Goal: Navigation & Orientation: Find specific page/section

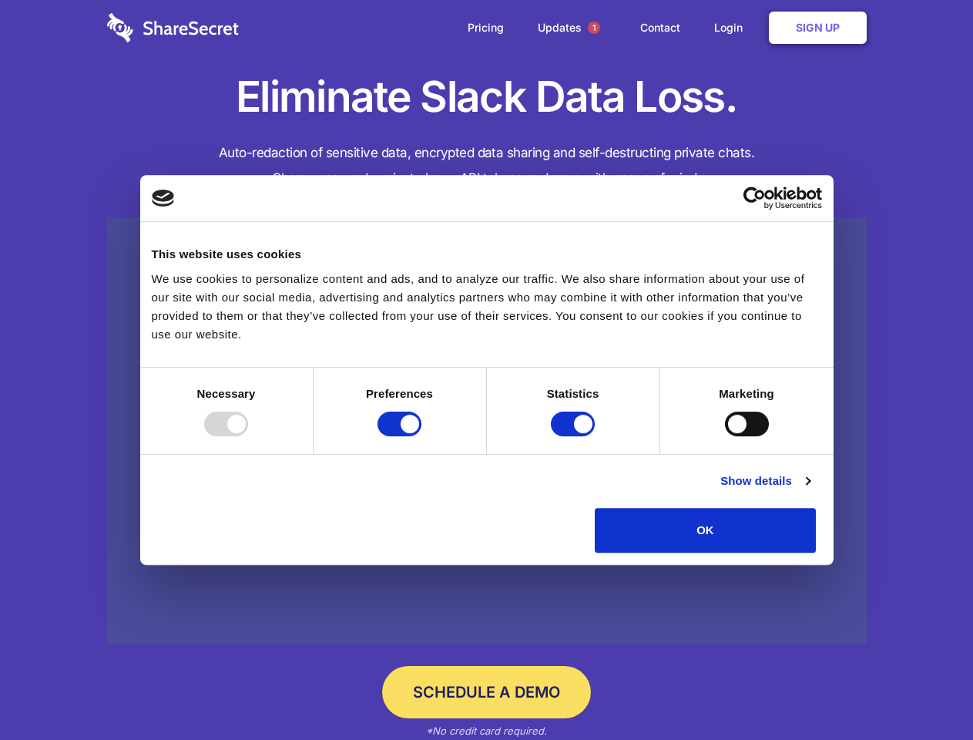
click at [248, 436] on div at bounding box center [226, 423] width 44 height 25
click at [421, 436] on input "Preferences" at bounding box center [400, 423] width 44 height 25
checkbox input "false"
click at [575, 436] on input "Statistics" at bounding box center [573, 423] width 44 height 25
checkbox input "false"
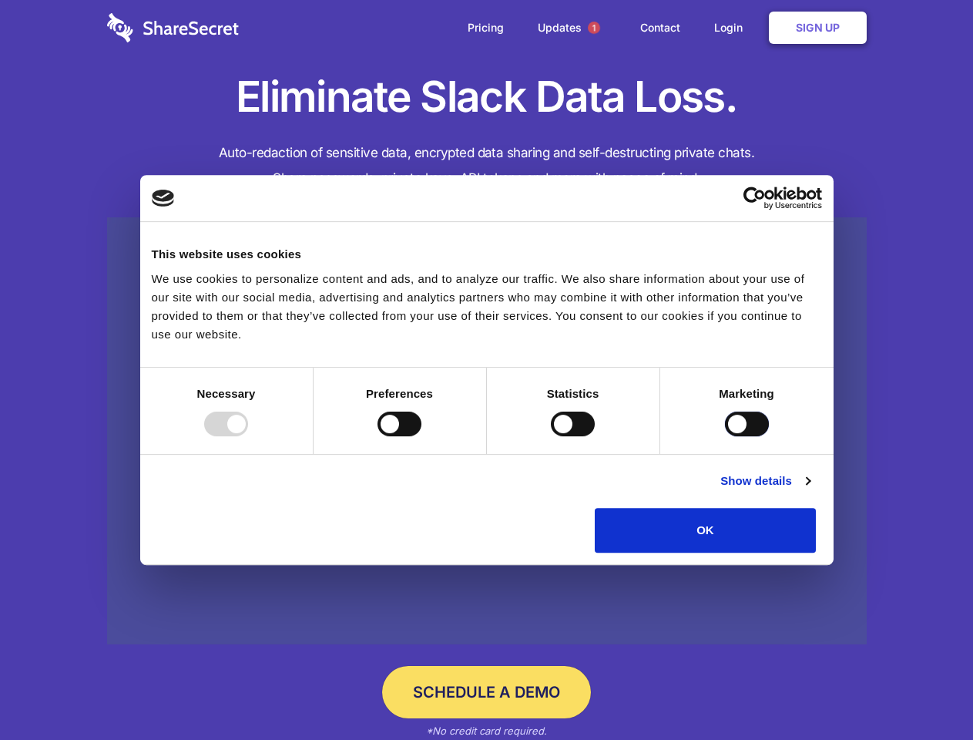
click at [725, 436] on input "Marketing" at bounding box center [747, 423] width 44 height 25
checkbox input "true"
click at [810, 490] on link "Show details" at bounding box center [764, 481] width 89 height 18
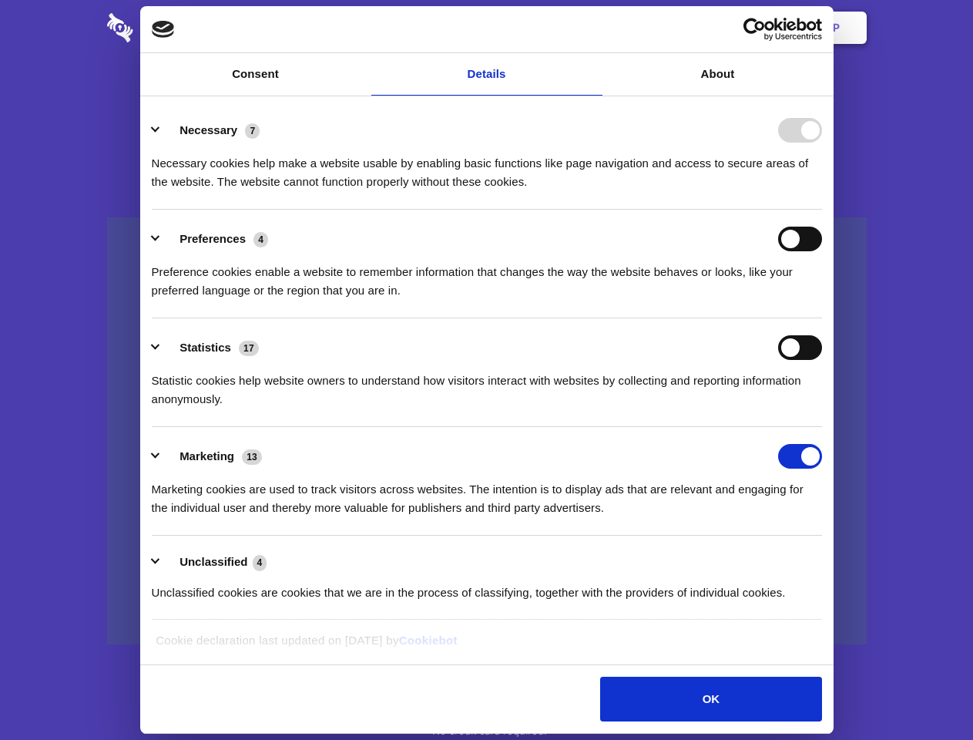
click at [822, 210] on li "Necessary 7 Necessary cookies help make a website usable by enabling basic func…" at bounding box center [487, 155] width 670 height 109
click at [593, 28] on span "1" at bounding box center [594, 28] width 12 height 12
